Goal: Transaction & Acquisition: Subscribe to service/newsletter

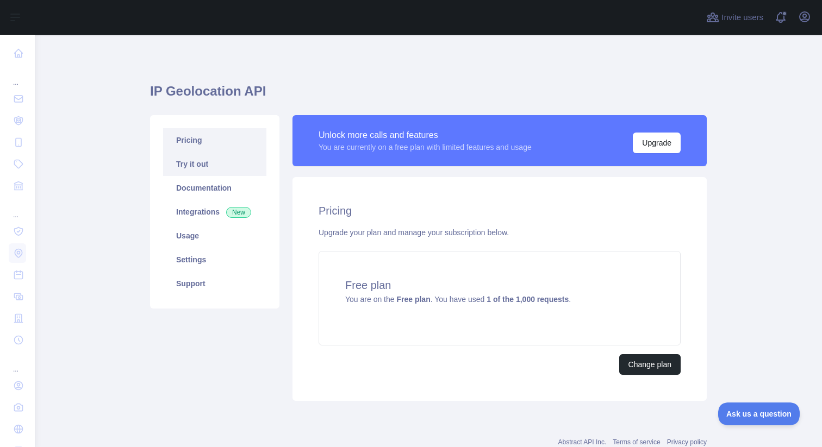
click at [205, 161] on link "Try it out" at bounding box center [214, 164] width 103 height 24
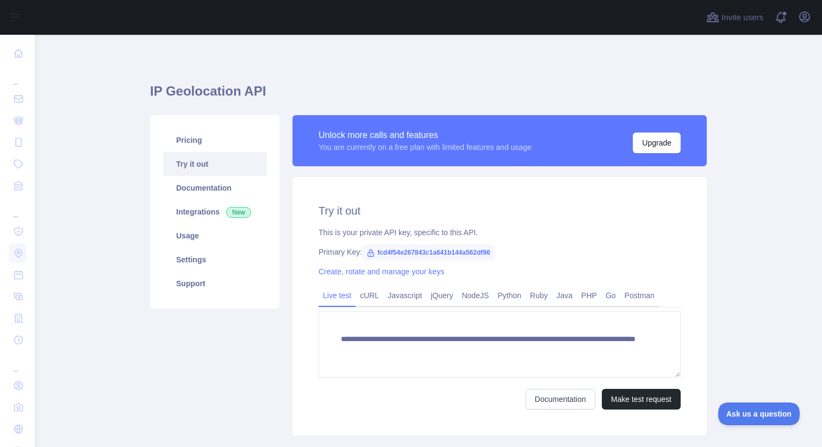
click at [434, 253] on span "fcd4f54e267843c1a641b144a562df96" at bounding box center [428, 253] width 133 height 16
copy span "fcd4f54e267843c1a641b144a562df96"
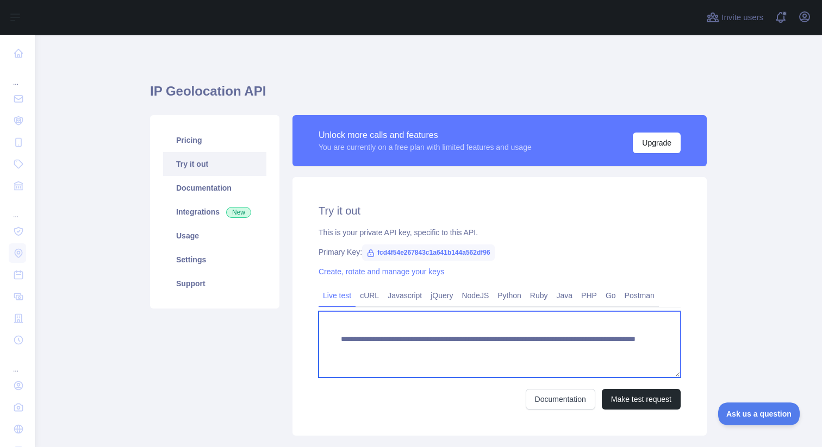
drag, startPoint x: 337, startPoint y: 338, endPoint x: 504, endPoint y: 341, distance: 167.5
click at [504, 341] on textarea "**********" at bounding box center [500, 345] width 362 height 66
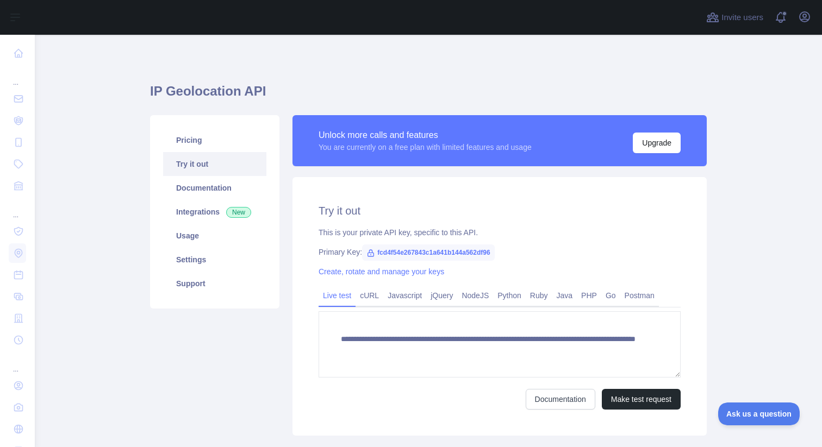
click at [588, 226] on div "**********" at bounding box center [500, 306] width 414 height 259
click at [215, 125] on div "Pricing Try it out Documentation Integrations New Usage Settings Support" at bounding box center [214, 212] width 129 height 194
click at [215, 151] on link "Pricing" at bounding box center [214, 140] width 103 height 24
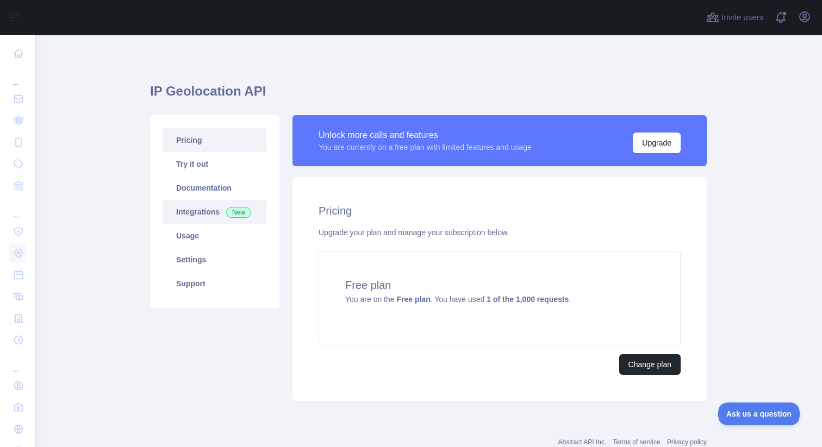
click at [209, 202] on link "Integrations New" at bounding box center [214, 212] width 103 height 24
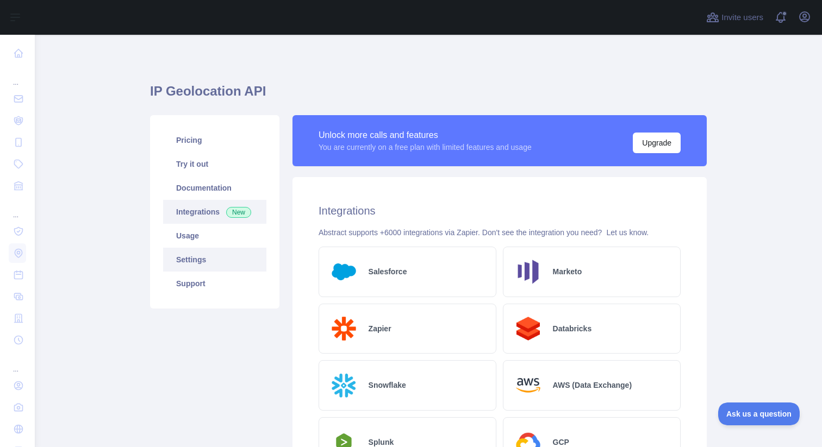
click at [195, 252] on link "Settings" at bounding box center [214, 260] width 103 height 24
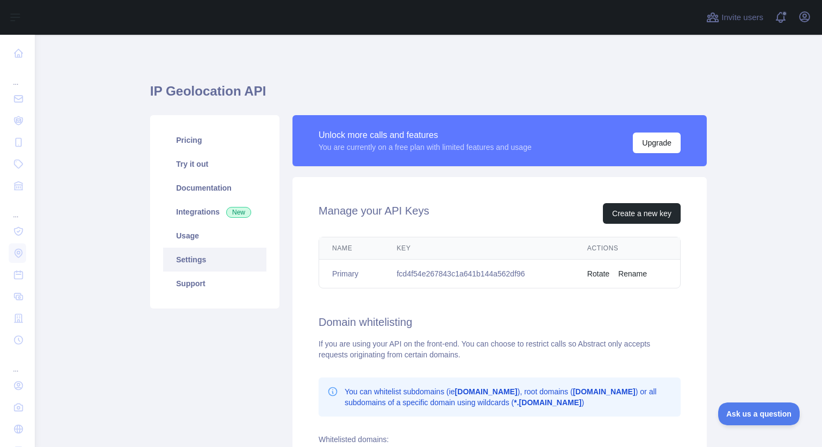
click at [472, 275] on td "fcd4f54e267843c1a641b144a562df96" at bounding box center [479, 274] width 190 height 29
copy td "fcd4f54e267843c1a641b144a562df96"
click at [208, 187] on link "Documentation" at bounding box center [214, 188] width 103 height 24
click at [217, 145] on link "Pricing" at bounding box center [214, 140] width 103 height 24
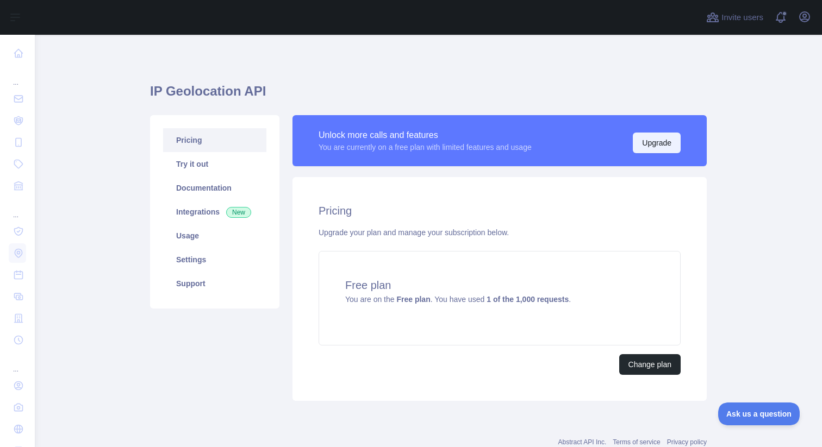
click at [659, 143] on button "Upgrade" at bounding box center [657, 143] width 48 height 21
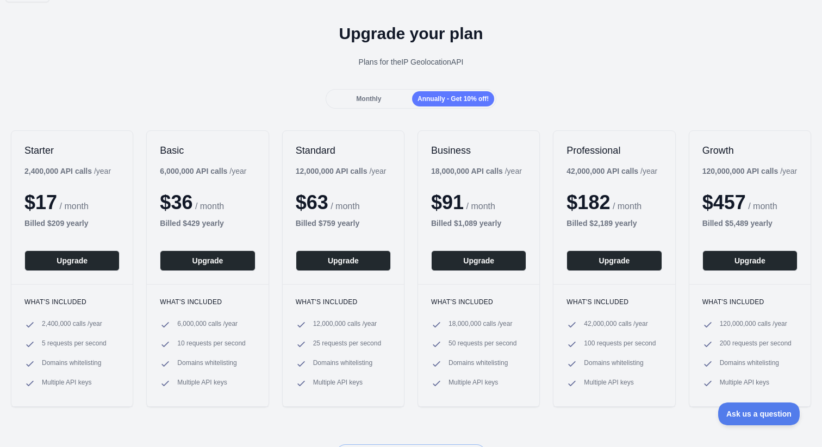
scroll to position [29, 0]
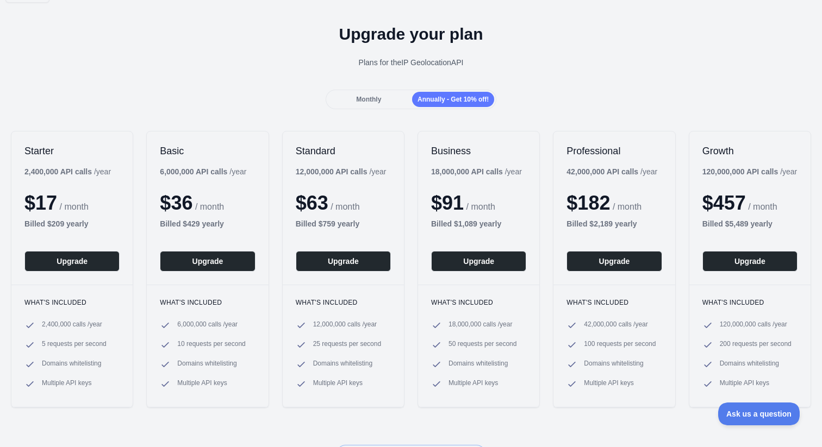
click at [350, 99] on div "Monthly" at bounding box center [369, 99] width 82 height 15
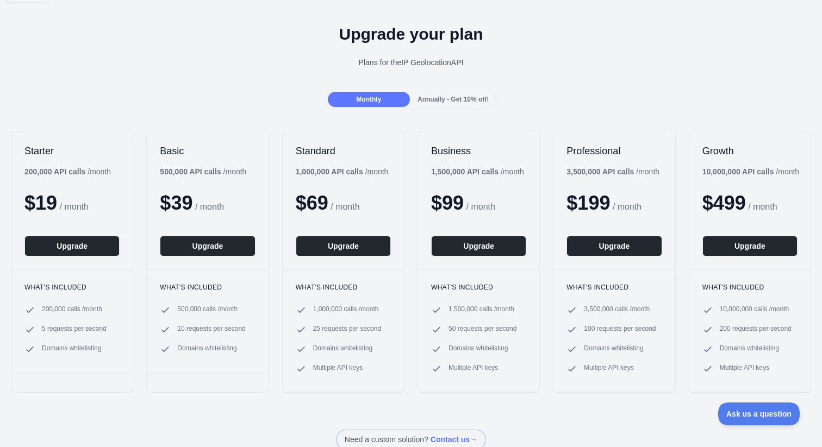
click at [442, 101] on span "Annually - Get 10% off!" at bounding box center [453, 100] width 71 height 8
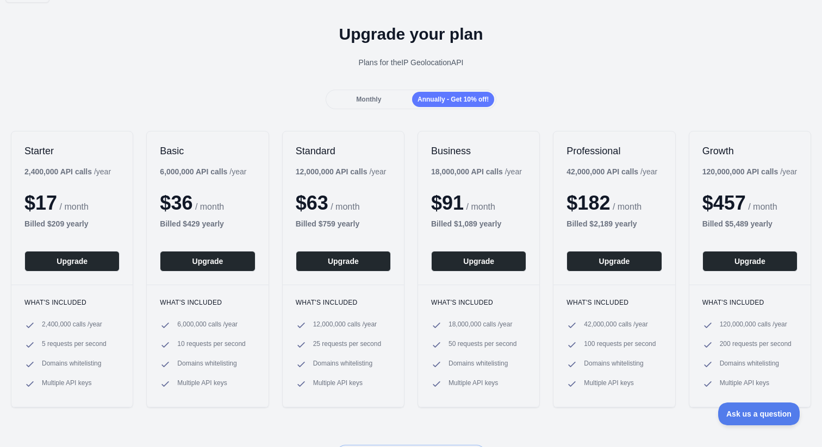
click at [370, 98] on span "Monthly" at bounding box center [368, 100] width 25 height 8
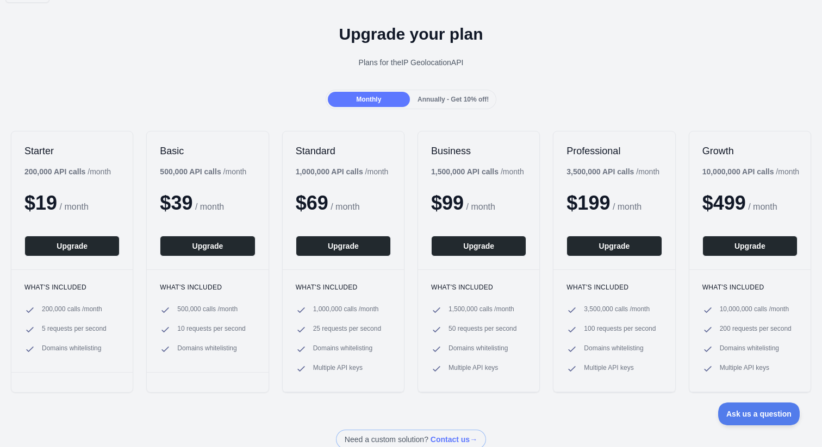
click at [457, 95] on div "Annually - Get 10% off!" at bounding box center [453, 99] width 82 height 15
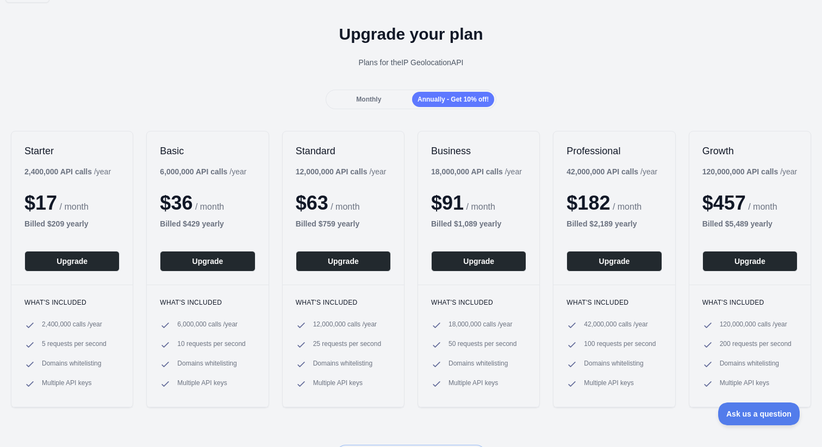
click at [384, 99] on div "Monthly" at bounding box center [369, 99] width 82 height 15
